Goal: Task Accomplishment & Management: Use online tool/utility

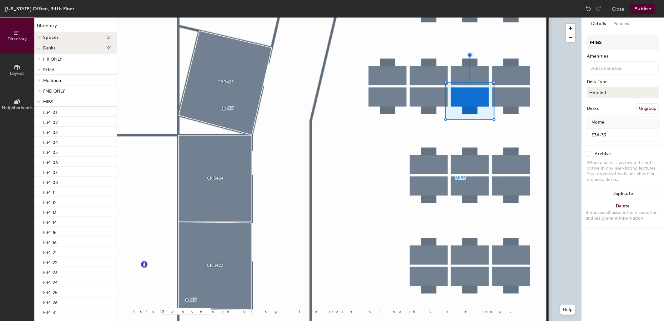
click at [590, 153] on input "checkbox" at bounding box center [589, 154] width 6 height 6
checkbox input "true"
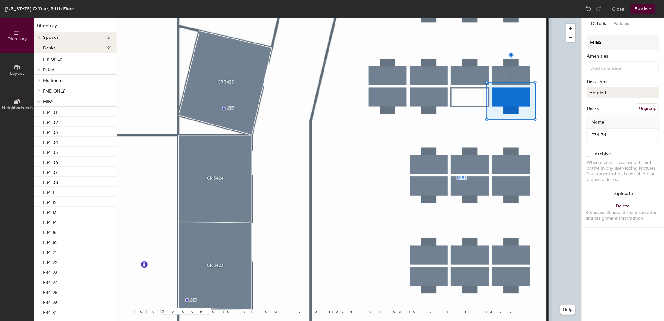
click at [589, 151] on input "checkbox" at bounding box center [589, 154] width 6 height 6
checkbox input "true"
click at [639, 8] on button "Publish" at bounding box center [643, 9] width 25 height 10
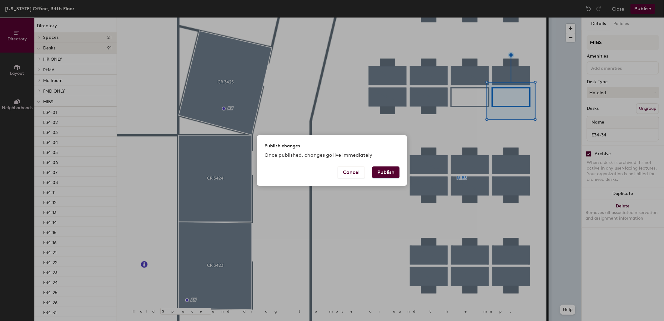
click at [388, 168] on button "Publish" at bounding box center [385, 172] width 27 height 12
